Goal: Transaction & Acquisition: Book appointment/travel/reservation

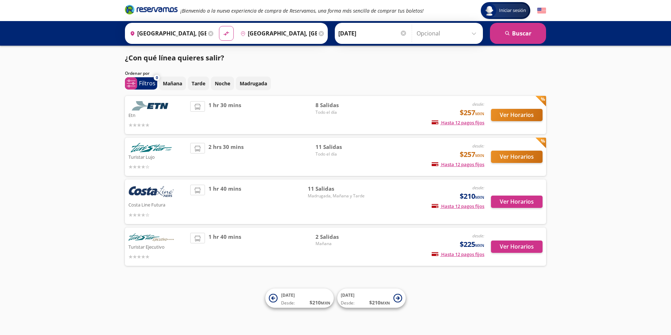
click at [474, 33] on input "Opcional" at bounding box center [448, 34] width 63 height 18
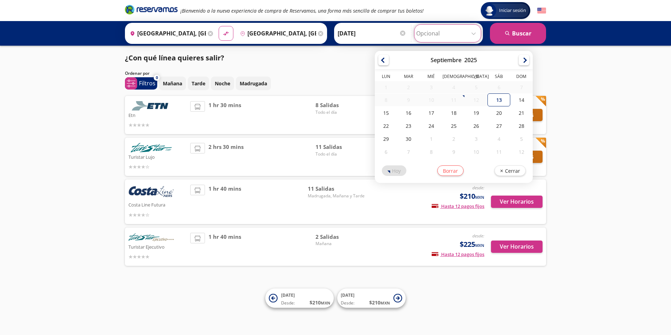
click at [329, 54] on div "¿Con qué línea quieres salir?" at bounding box center [335, 58] width 421 height 11
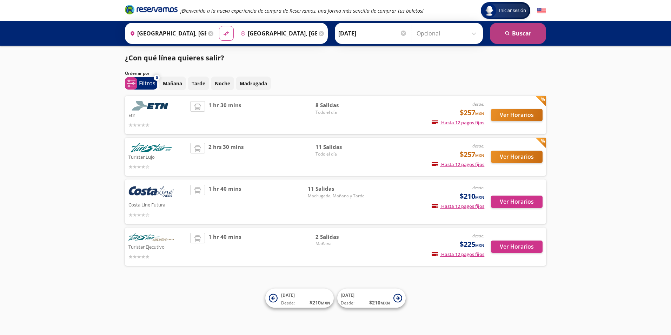
click at [511, 33] on button "search [GEOGRAPHIC_DATA]" at bounding box center [518, 33] width 56 height 21
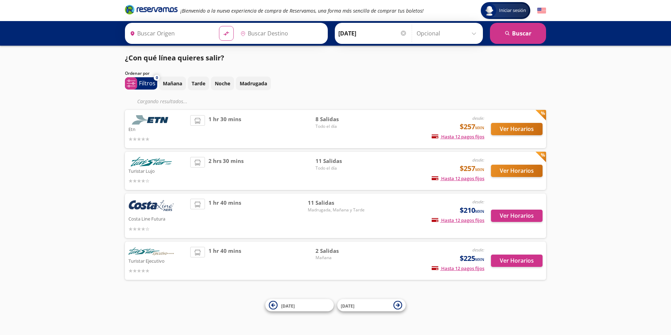
type input "[GEOGRAPHIC_DATA], [GEOGRAPHIC_DATA]"
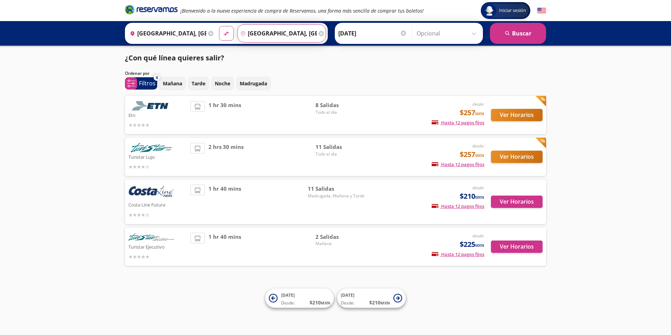
click at [283, 33] on input "[GEOGRAPHIC_DATA], [GEOGRAPHIC_DATA]" at bounding box center [277, 34] width 79 height 18
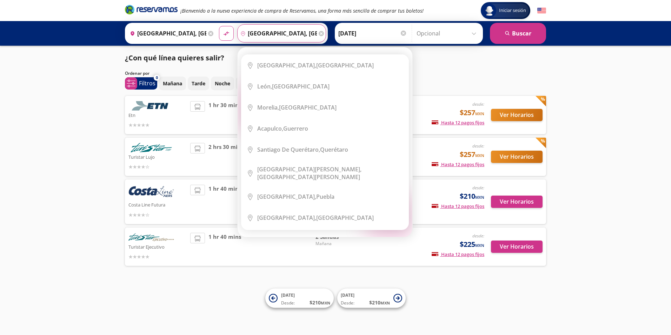
click at [267, 33] on input "[GEOGRAPHIC_DATA], [GEOGRAPHIC_DATA]" at bounding box center [277, 34] width 79 height 18
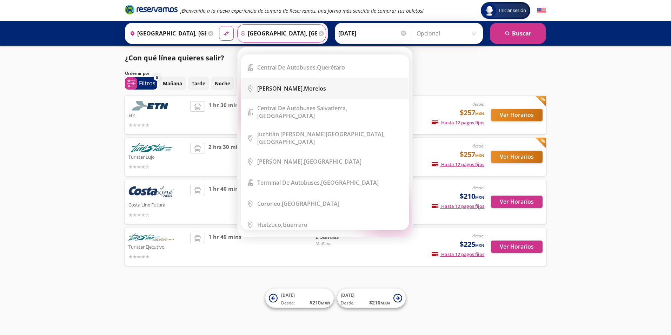
scroll to position [4706, 0]
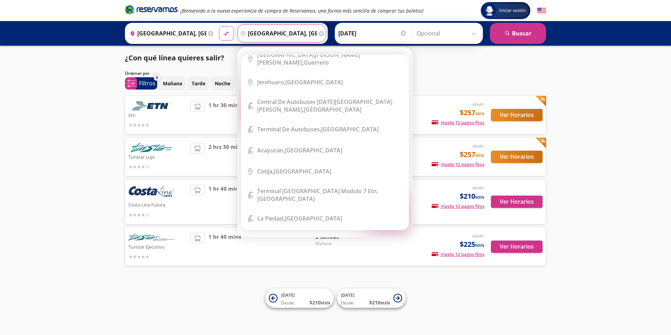
click at [307, 32] on input "[GEOGRAPHIC_DATA], [GEOGRAPHIC_DATA]" at bounding box center [277, 34] width 79 height 18
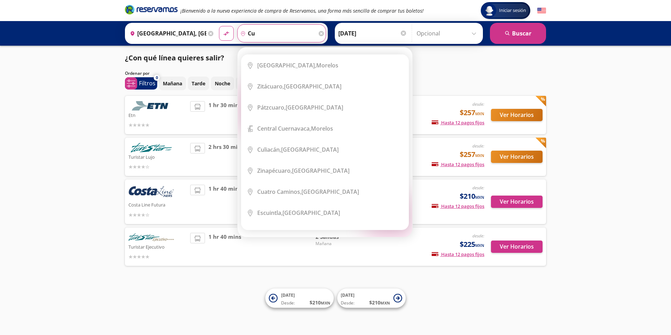
type input "c"
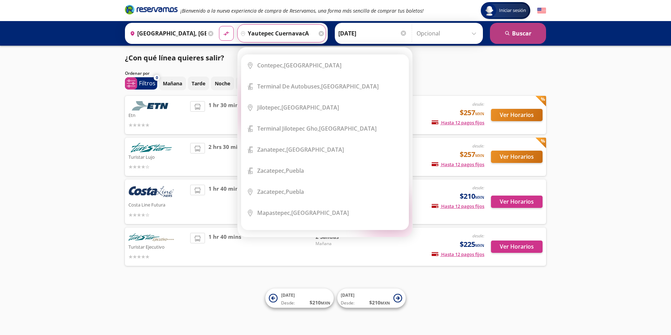
type input "yautepec cuernavaca"
